Goal: Task Accomplishment & Management: Complete application form

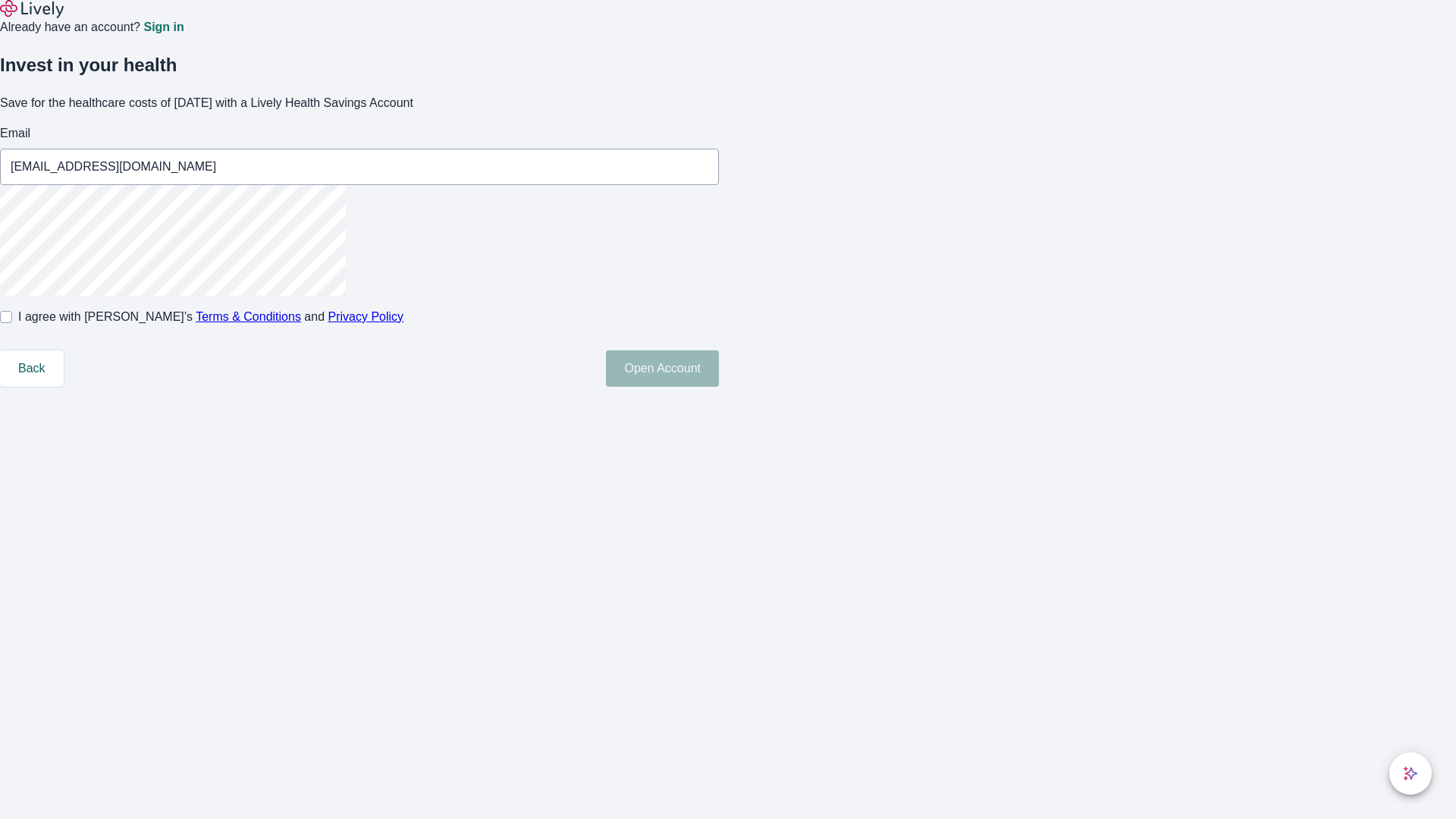
click at [12, 323] on input "I agree with Lively’s Terms & Conditions and Privacy Policy" at bounding box center [6, 317] width 12 height 12
checkbox input "true"
click at [719, 387] on button "Open Account" at bounding box center [662, 368] width 113 height 37
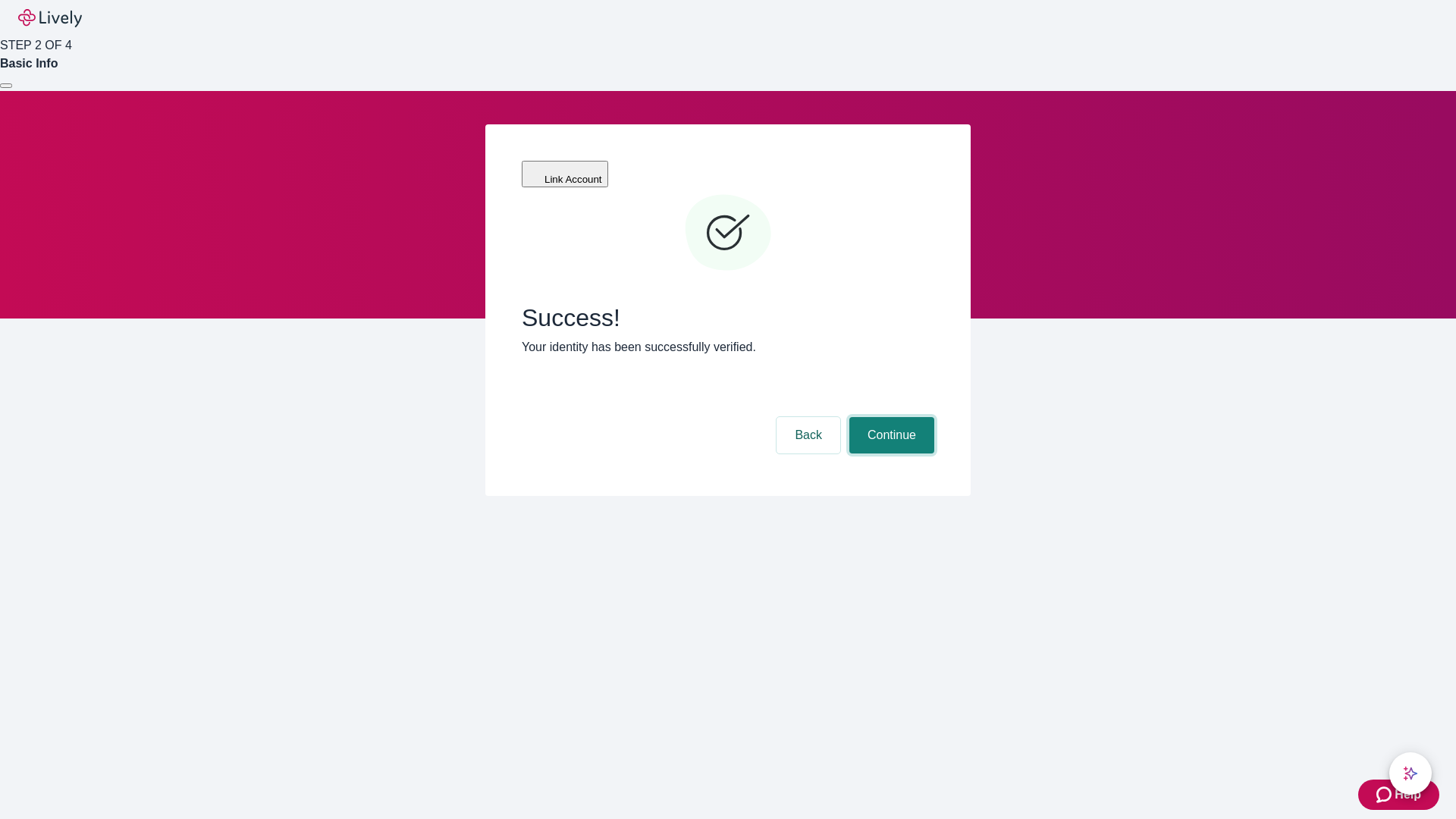
click at [889, 417] on button "Continue" at bounding box center [892, 435] width 85 height 37
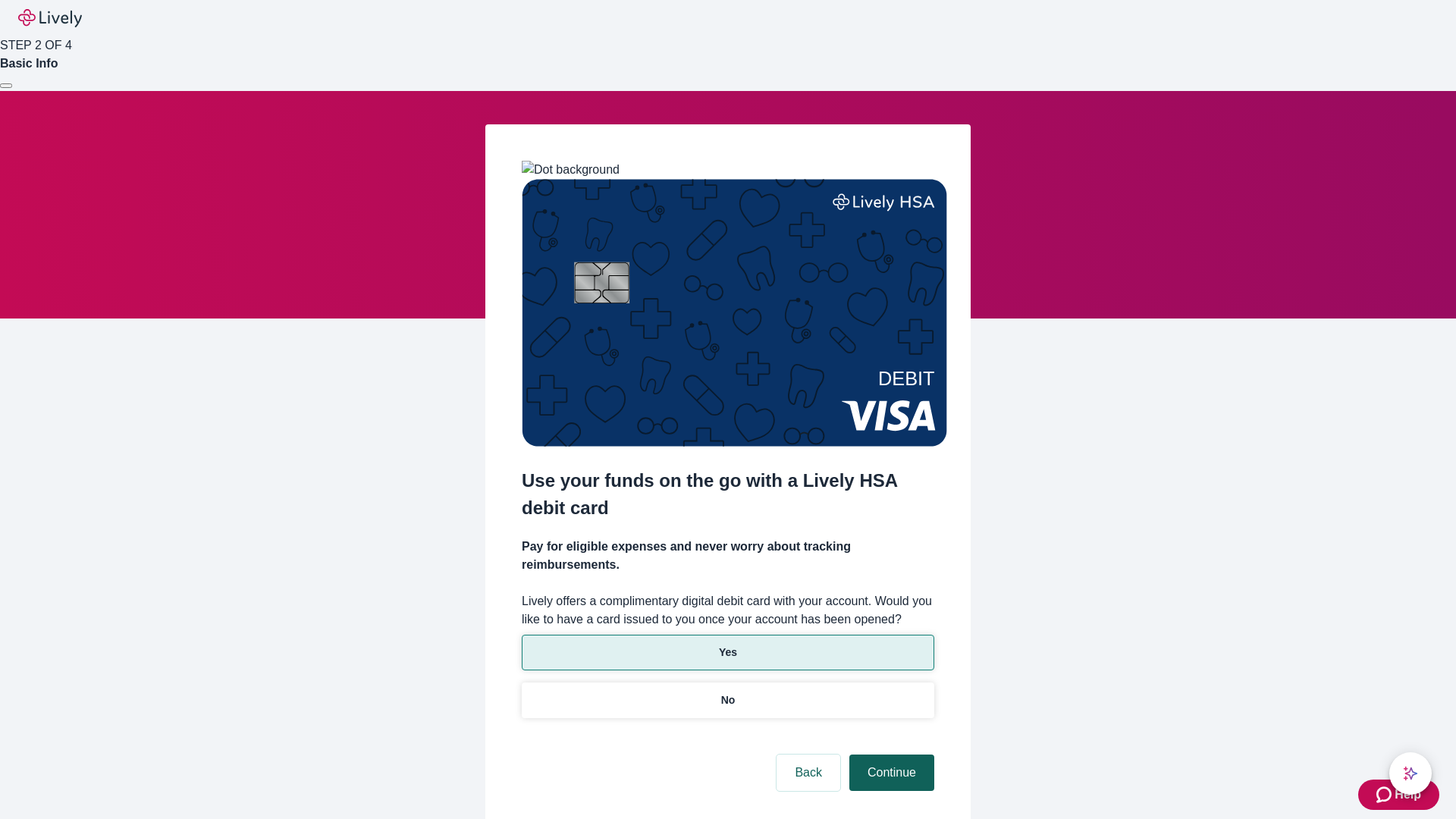
click at [728, 644] on p "Yes" at bounding box center [728, 652] width 18 height 16
click at [889, 755] on button "Continue" at bounding box center [892, 772] width 85 height 37
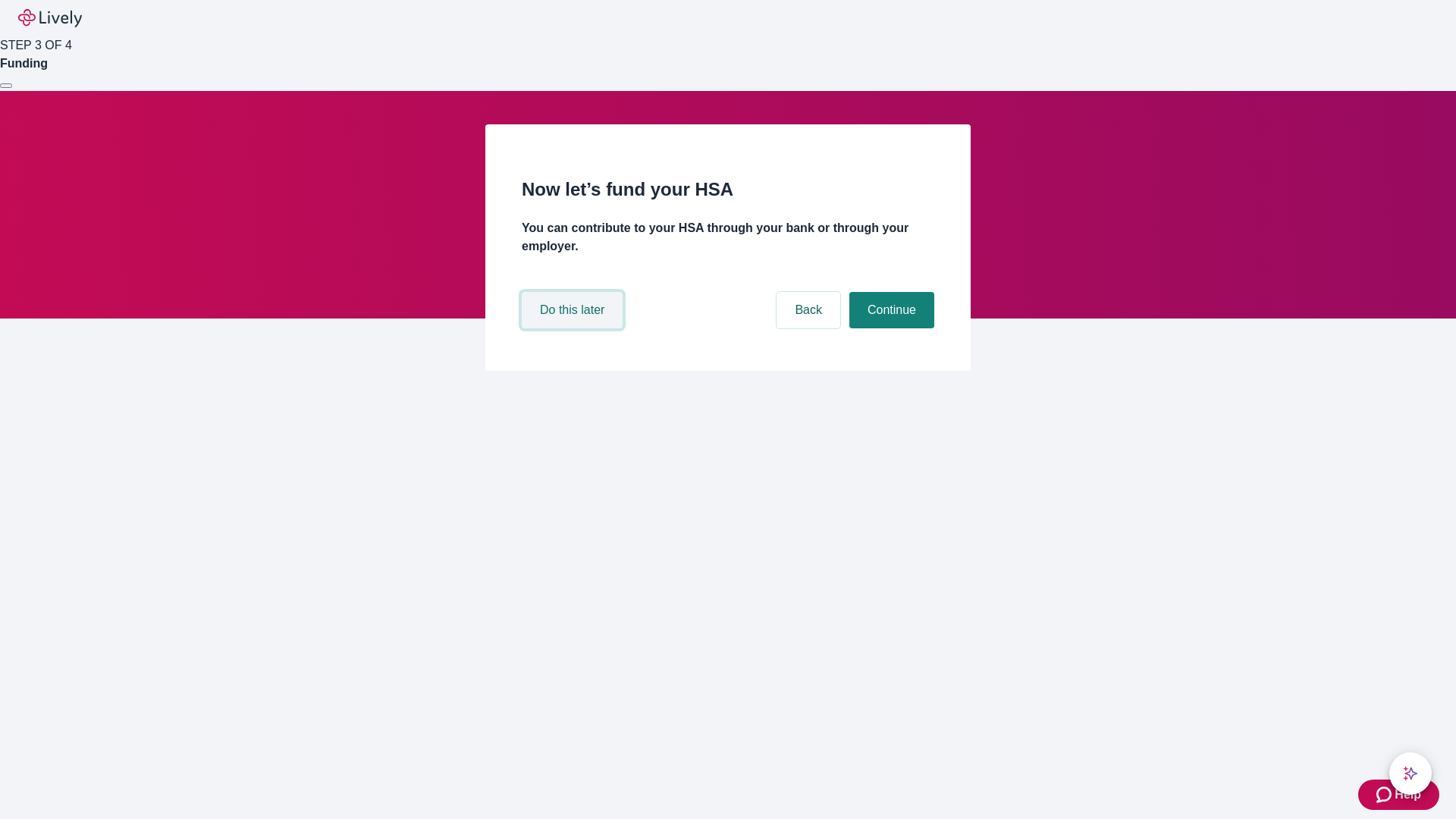
click at [574, 328] on button "Do this later" at bounding box center [572, 310] width 101 height 37
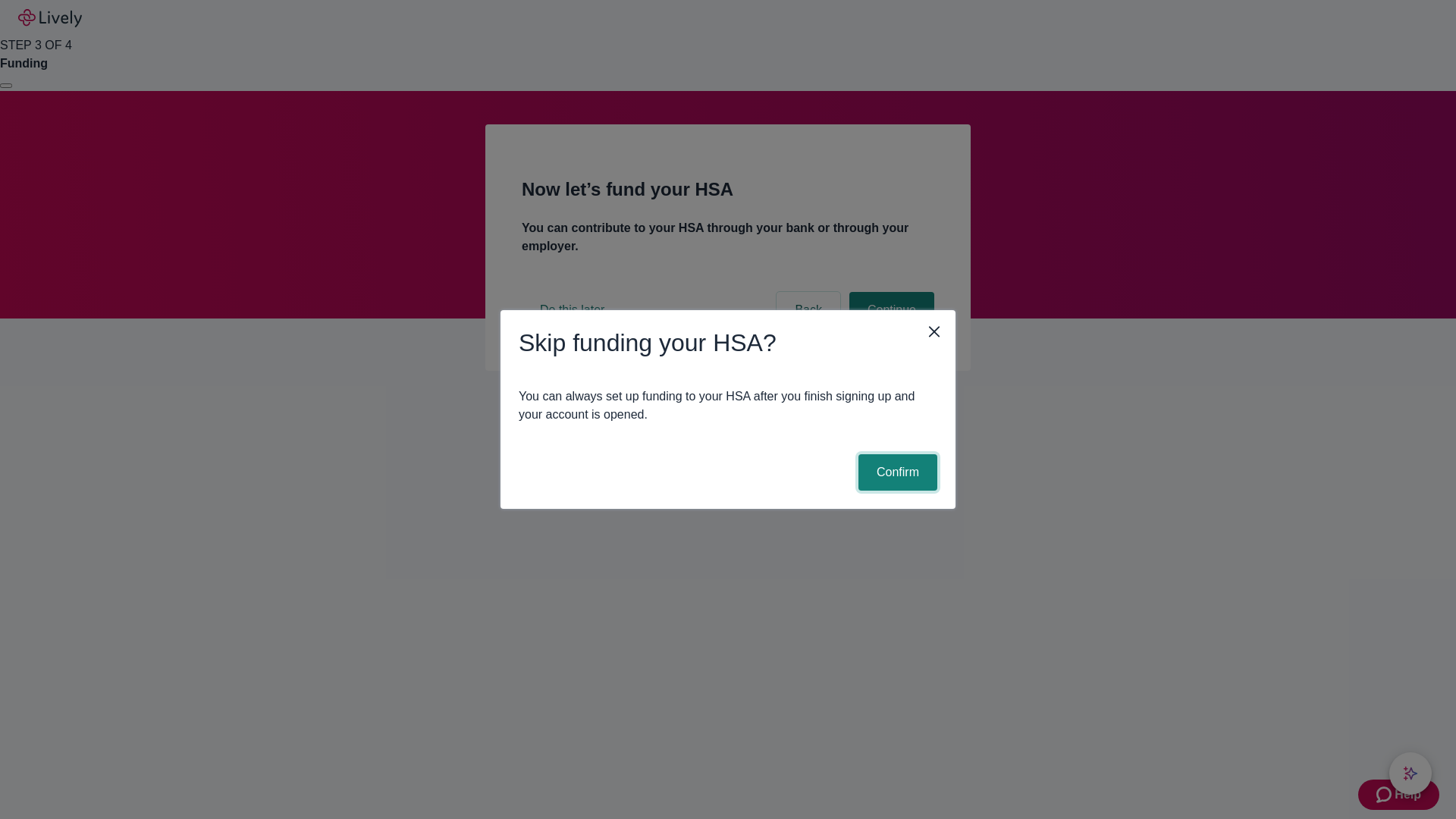
click at [895, 473] on button "Confirm" at bounding box center [898, 472] width 79 height 37
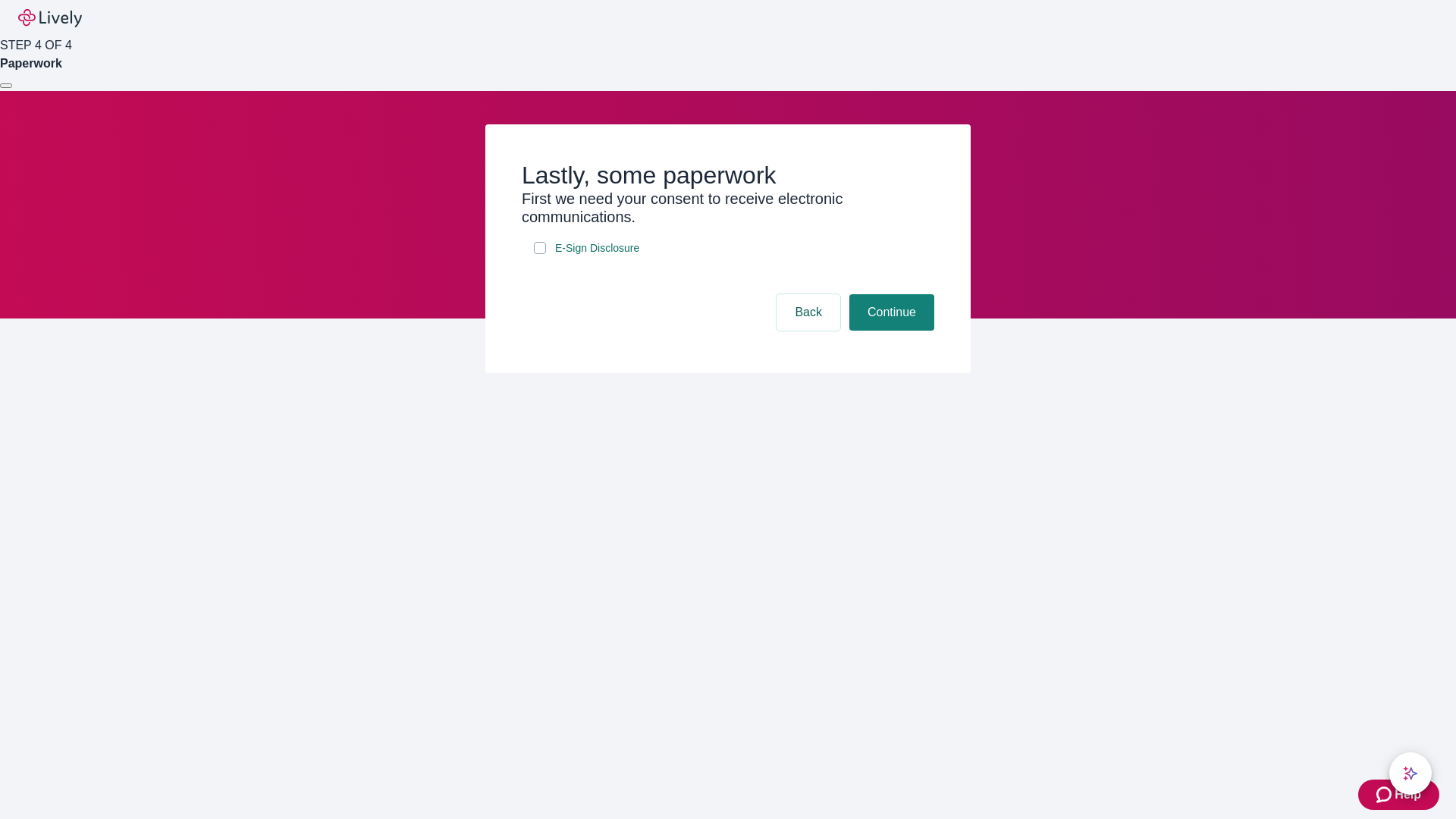
click at [540, 254] on input "E-Sign Disclosure" at bounding box center [540, 248] width 12 height 12
checkbox input "true"
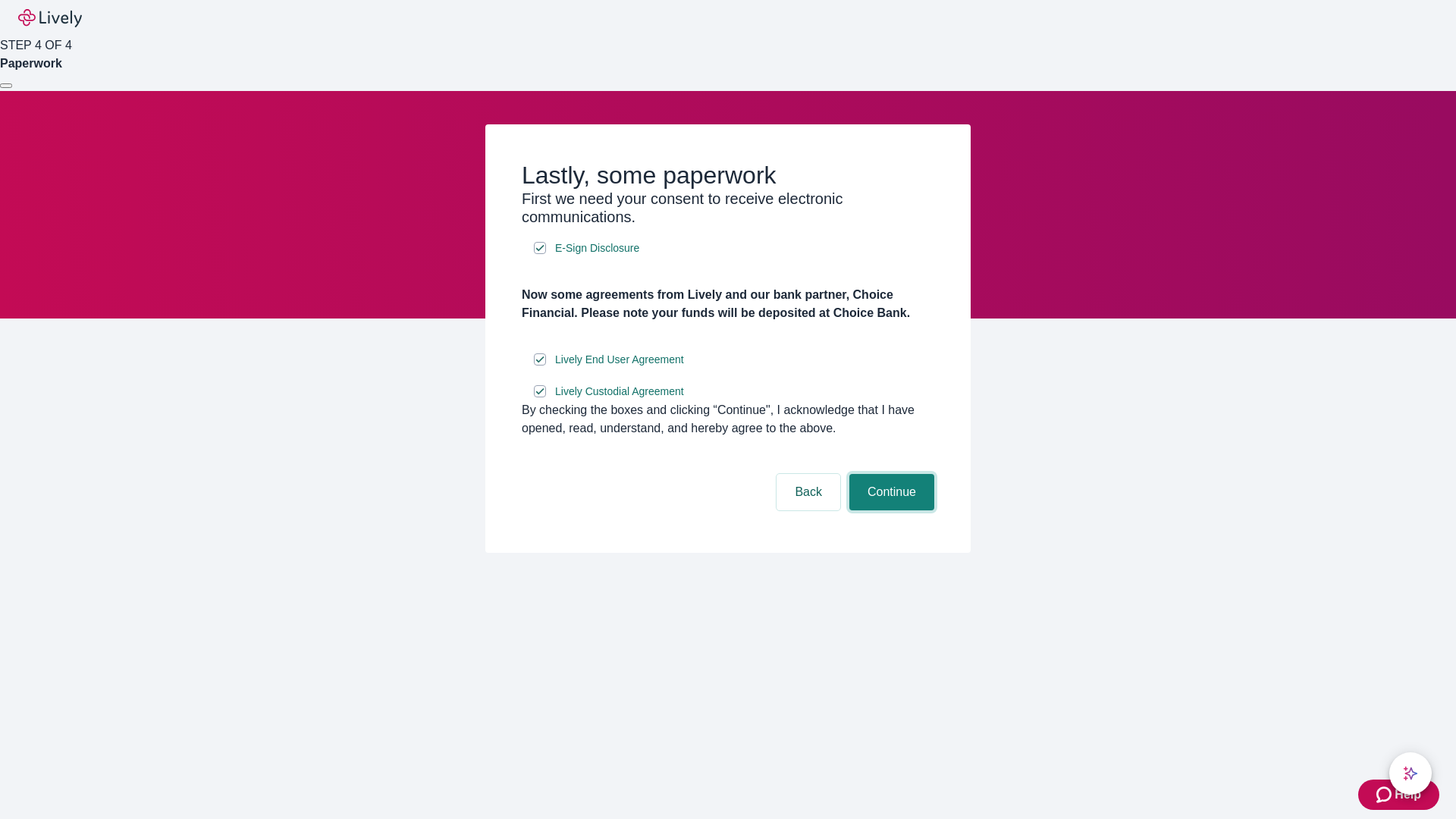
click at [889, 511] on button "Continue" at bounding box center [892, 492] width 85 height 37
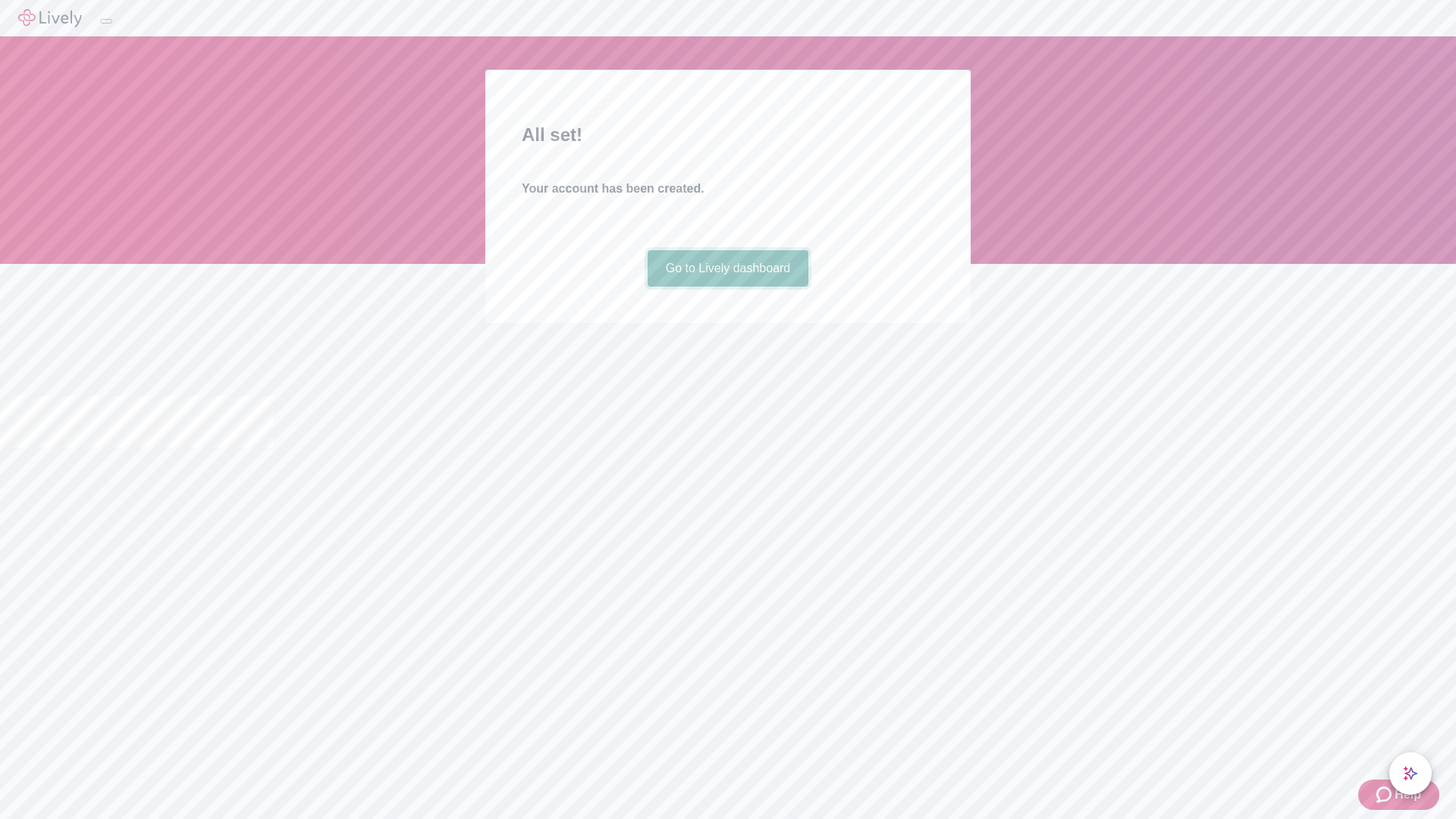
click at [728, 287] on link "Go to Lively dashboard" at bounding box center [728, 268] width 162 height 37
